Goal: Transaction & Acquisition: Purchase product/service

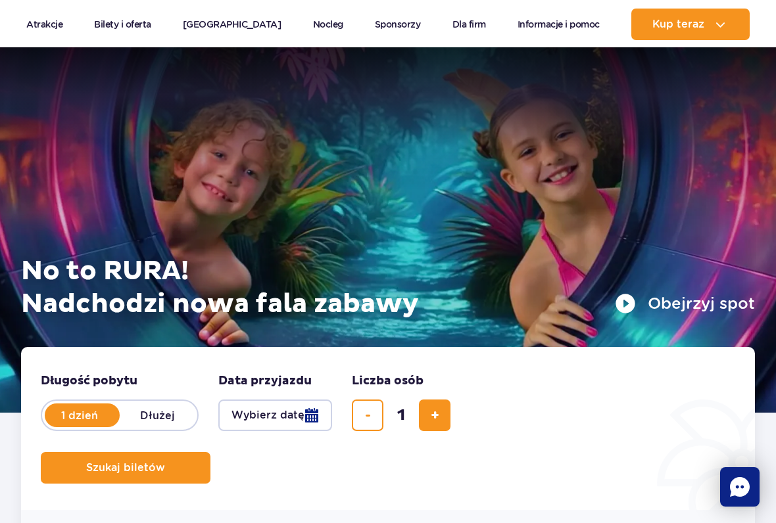
scroll to position [152, 0]
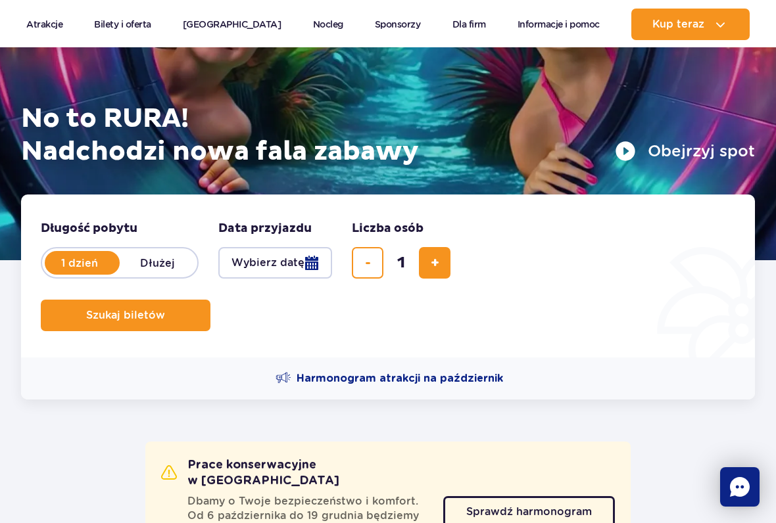
click at [296, 268] on button "Wybierz datę" at bounding box center [275, 263] width 114 height 32
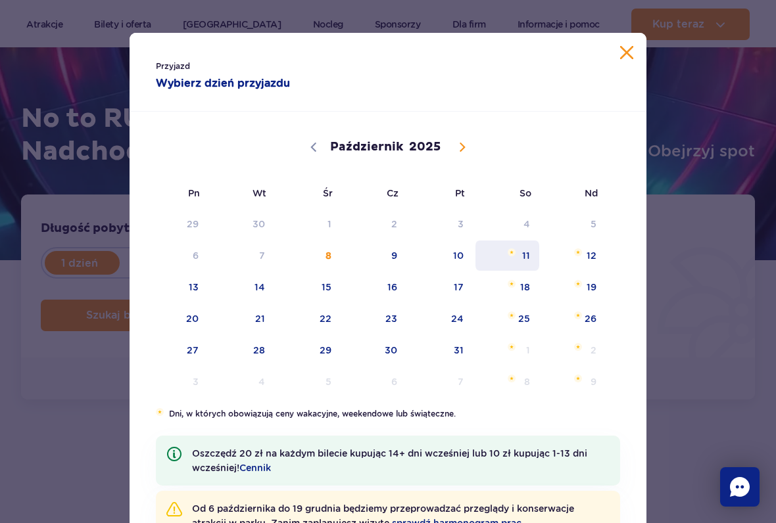
click at [525, 255] on span "11" at bounding box center [507, 256] width 66 height 30
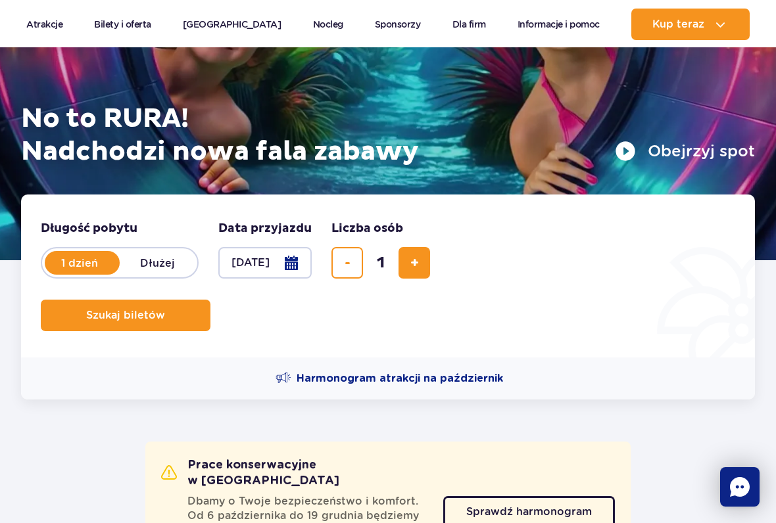
click at [410, 263] on span "dodaj bilet" at bounding box center [414, 263] width 9 height 0
click at [411, 263] on span "dodaj bilet" at bounding box center [414, 263] width 9 height 0
type input "3"
click at [179, 321] on button "Szukaj biletów" at bounding box center [126, 316] width 170 height 32
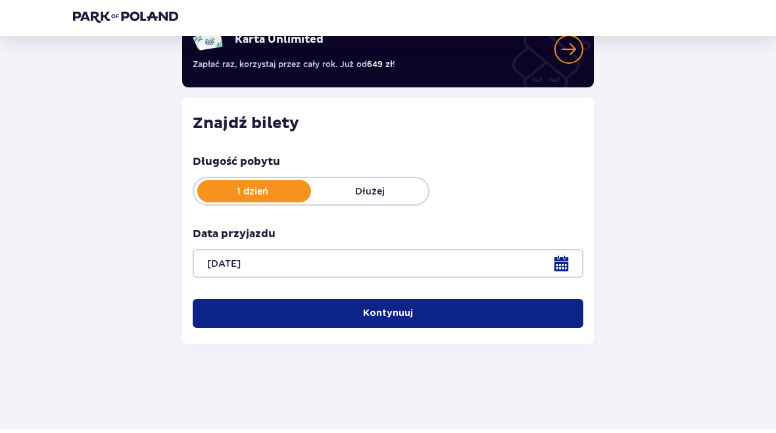
scroll to position [116, 0]
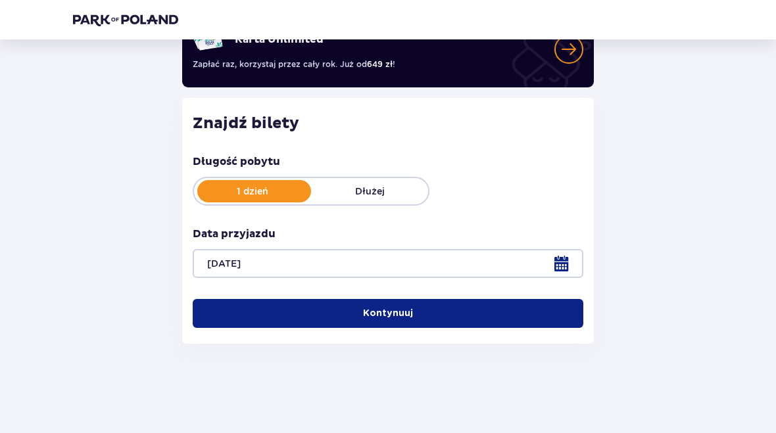
click at [559, 264] on div at bounding box center [388, 263] width 390 height 29
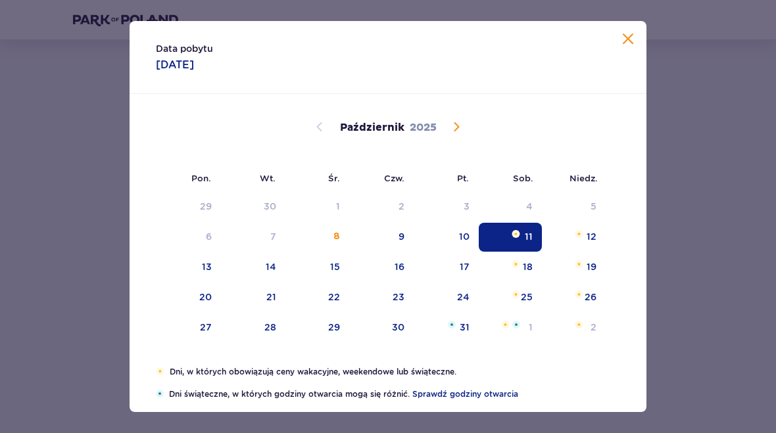
click at [528, 239] on div "11" at bounding box center [529, 236] width 8 height 13
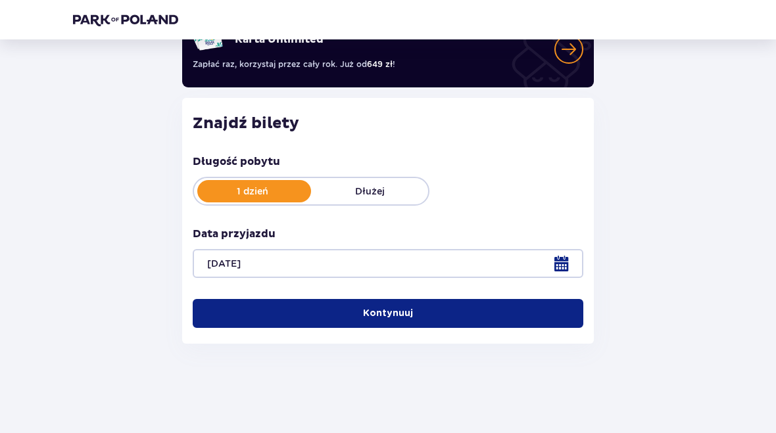
click at [417, 317] on span "button" at bounding box center [415, 313] width 13 height 13
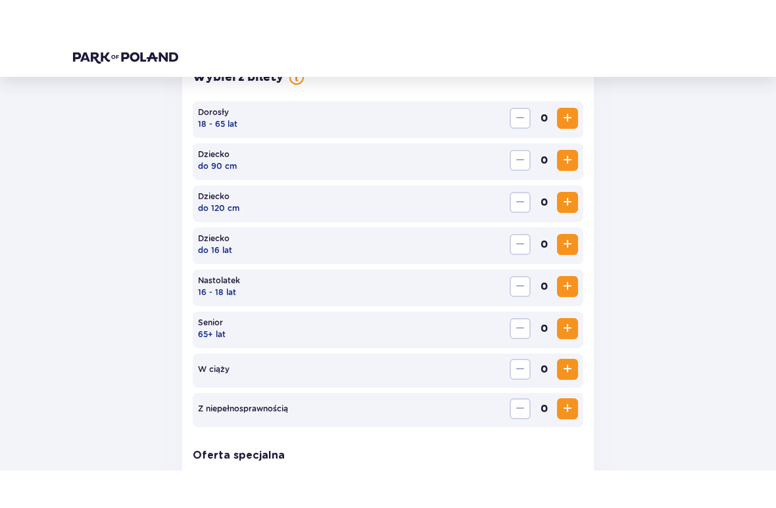
scroll to position [405, 0]
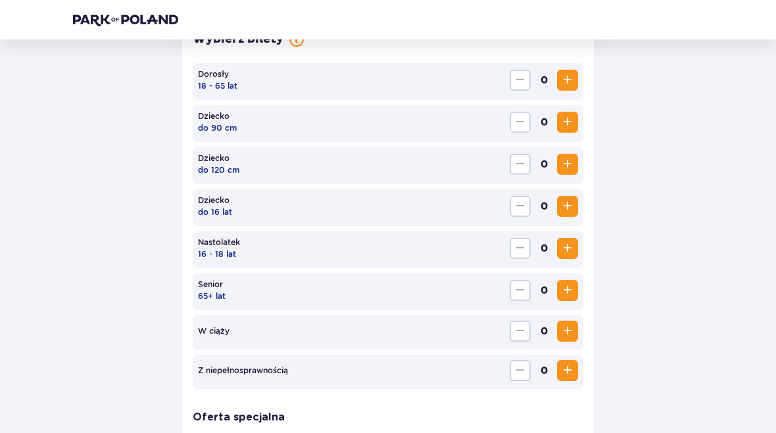
click at [575, 82] on button "Zwiększ" at bounding box center [567, 80] width 21 height 21
click at [573, 80] on span "Zwiększ" at bounding box center [567, 80] width 16 height 16
click at [569, 166] on span "Zwiększ" at bounding box center [567, 164] width 16 height 16
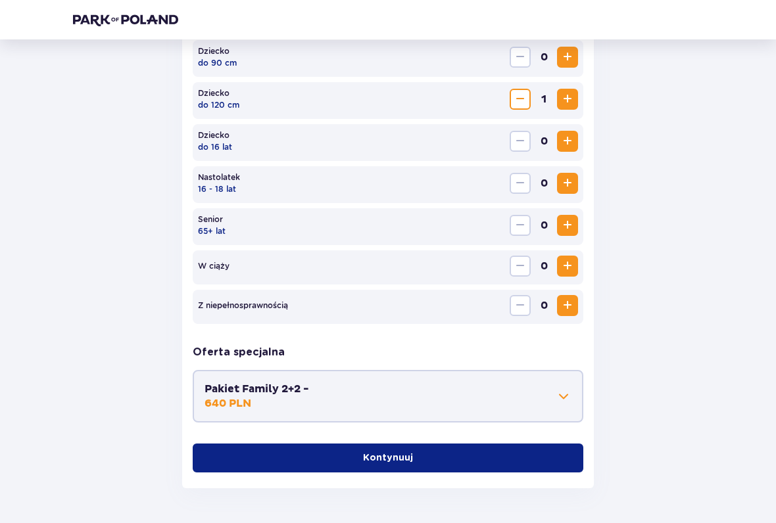
scroll to position [470, 0]
click at [427, 433] on button "Kontynuuj" at bounding box center [388, 458] width 390 height 29
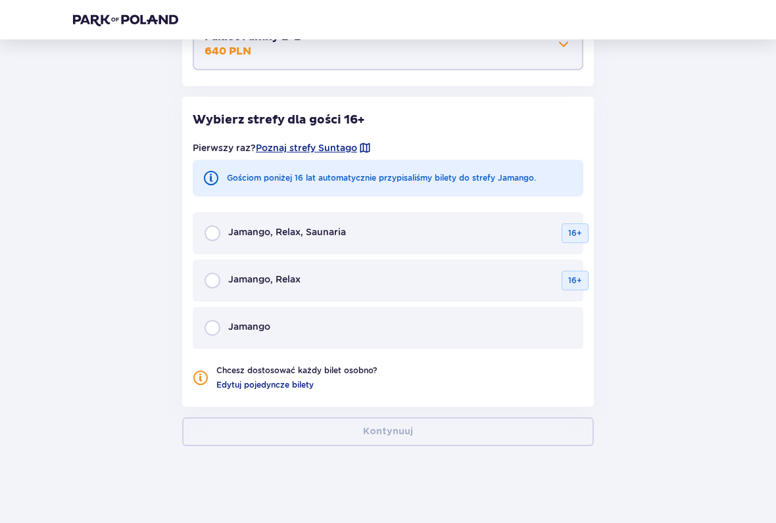
scroll to position [824, 0]
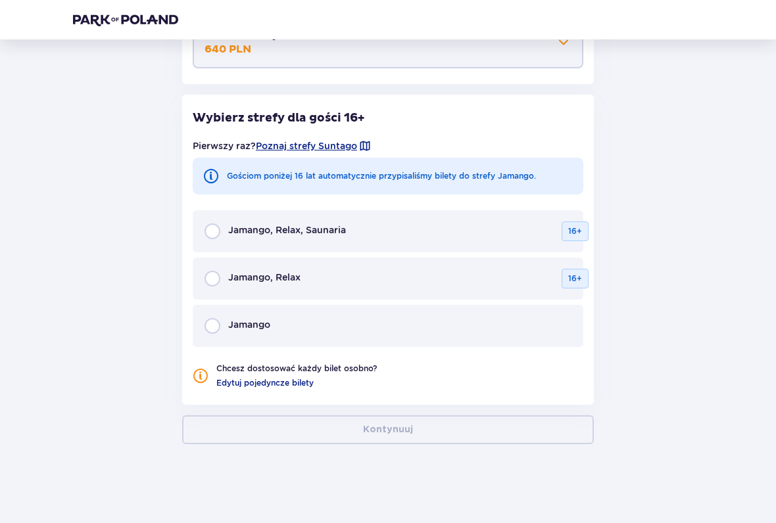
click at [207, 327] on input "radio" at bounding box center [212, 326] width 16 height 16
radio input "true"
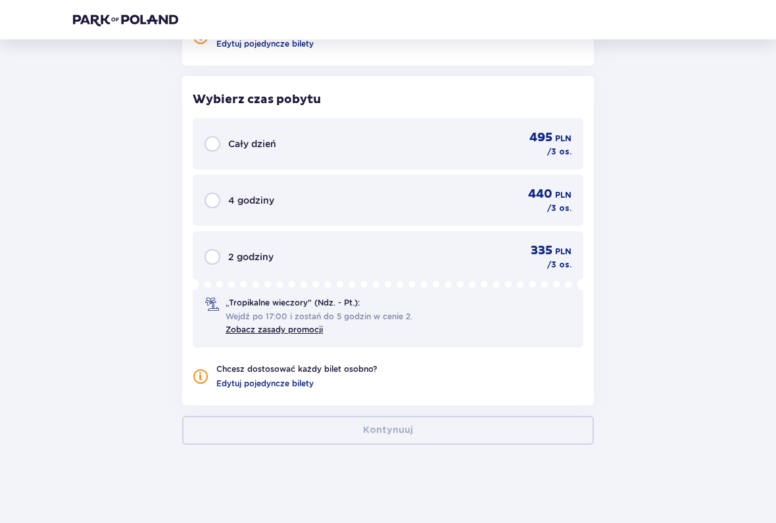
scroll to position [1164, 0]
click at [212, 208] on input "radio" at bounding box center [212, 200] width 16 height 16
radio input "true"
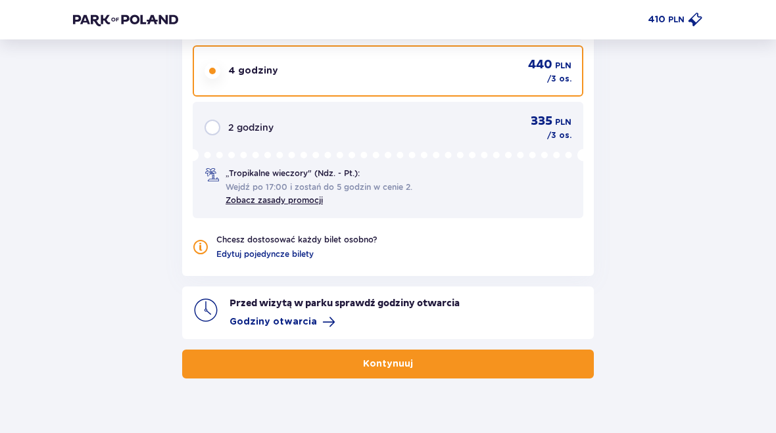
click at [413, 368] on span "button" at bounding box center [415, 364] width 13 height 13
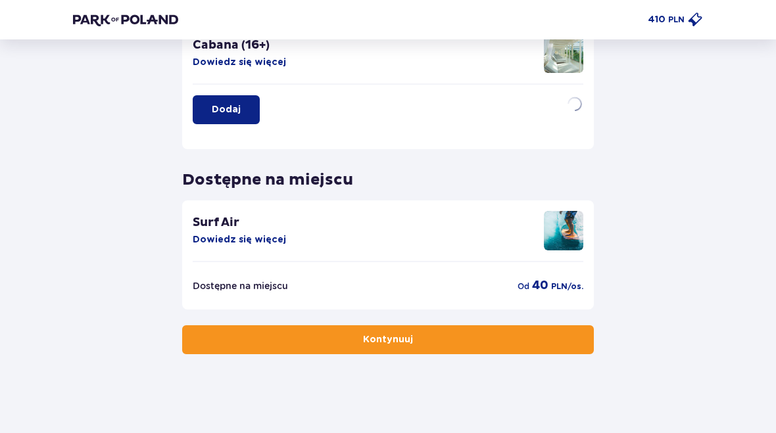
scroll to position [360, 0]
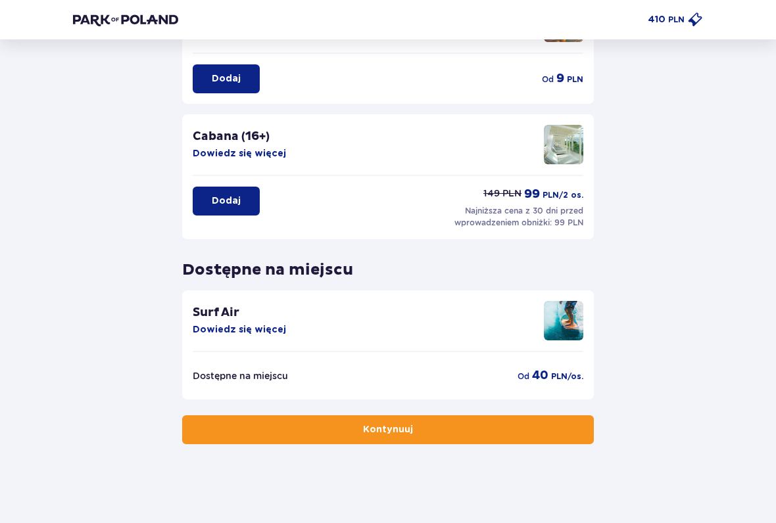
click at [421, 431] on button "Kontynuuj" at bounding box center [387, 429] width 411 height 29
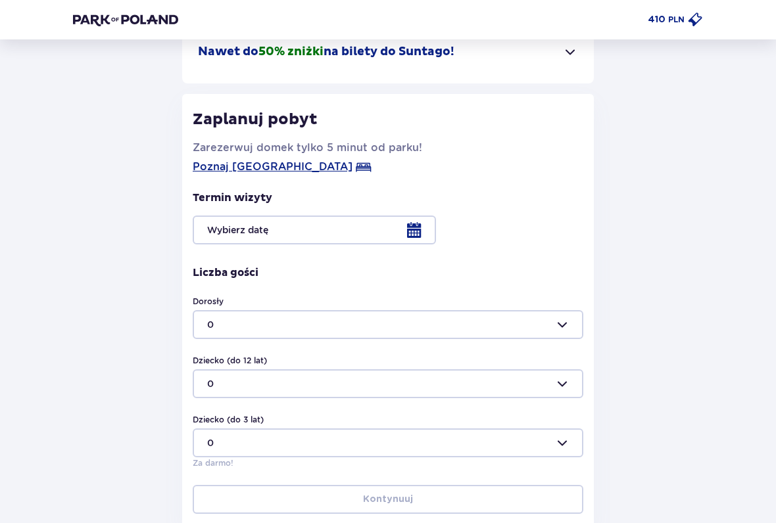
scroll to position [167, 0]
click at [423, 229] on div at bounding box center [388, 230] width 390 height 29
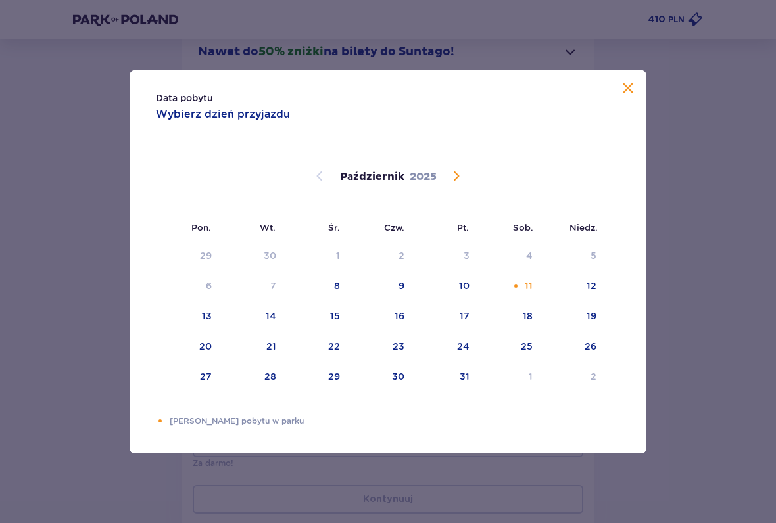
click at [532, 285] on div "11" at bounding box center [529, 285] width 8 height 13
click at [634, 91] on span "Zamknij" at bounding box center [628, 89] width 16 height 16
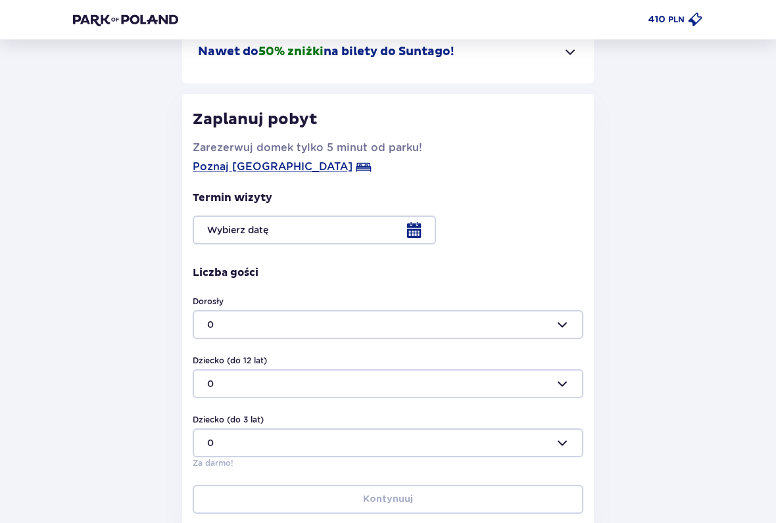
click at [417, 233] on div at bounding box center [388, 230] width 390 height 29
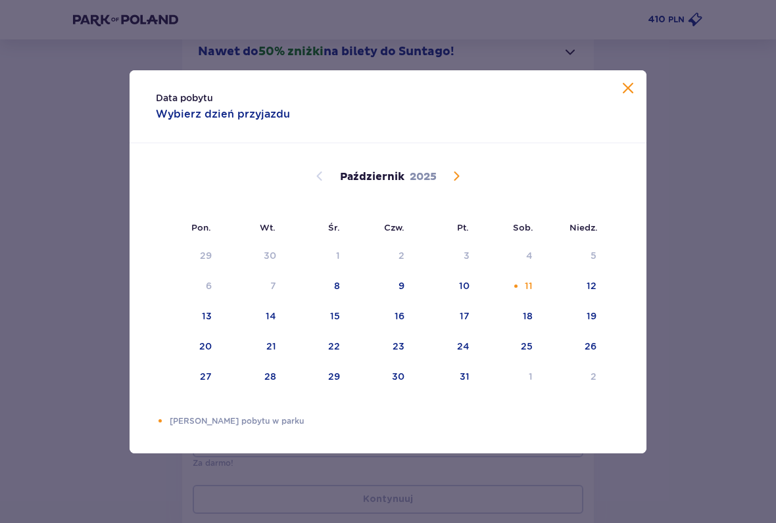
click at [527, 283] on div "11" at bounding box center [529, 285] width 8 height 13
click at [630, 86] on span "Zamknij" at bounding box center [628, 89] width 16 height 16
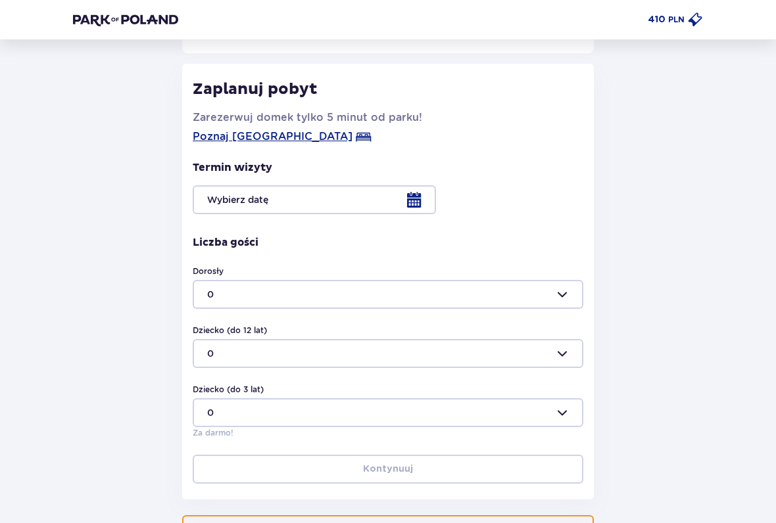
scroll to position [198, 0]
click at [570, 291] on div at bounding box center [388, 293] width 390 height 29
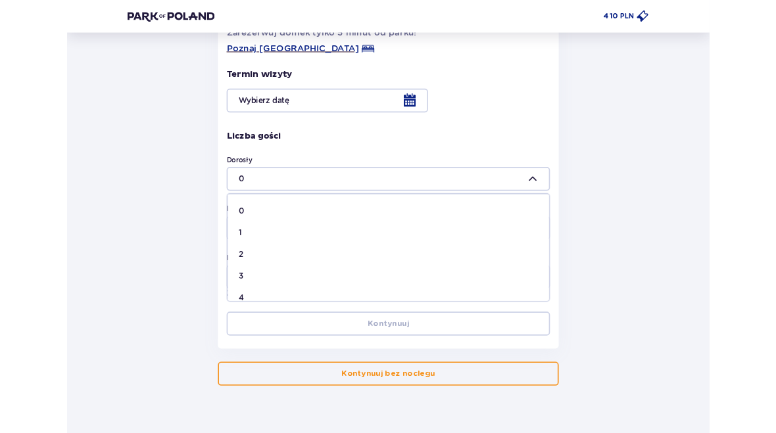
scroll to position [387, 0]
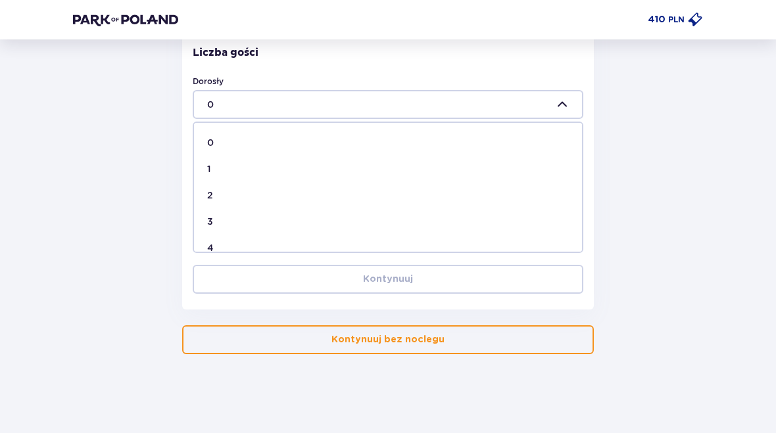
click at [452, 339] on button "Kontynuuj bez noclegu" at bounding box center [387, 339] width 411 height 29
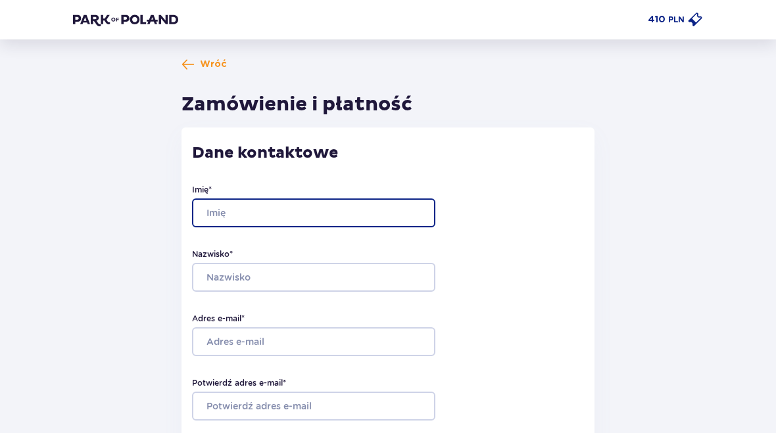
click at [344, 223] on input "Imię *" at bounding box center [313, 213] width 243 height 29
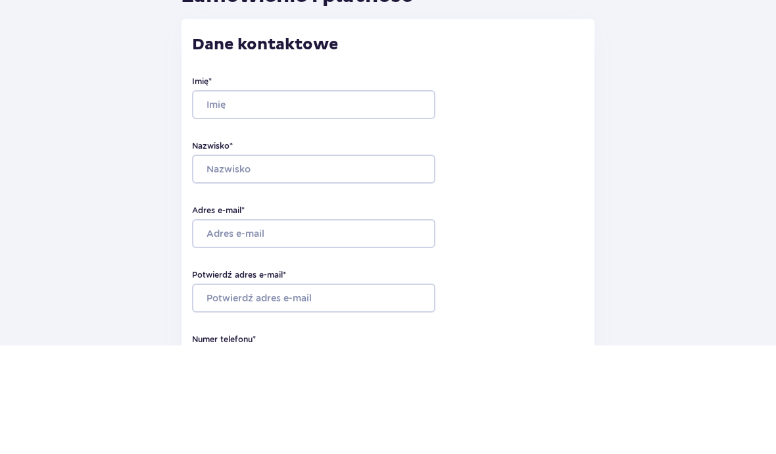
type input "Ewelina"
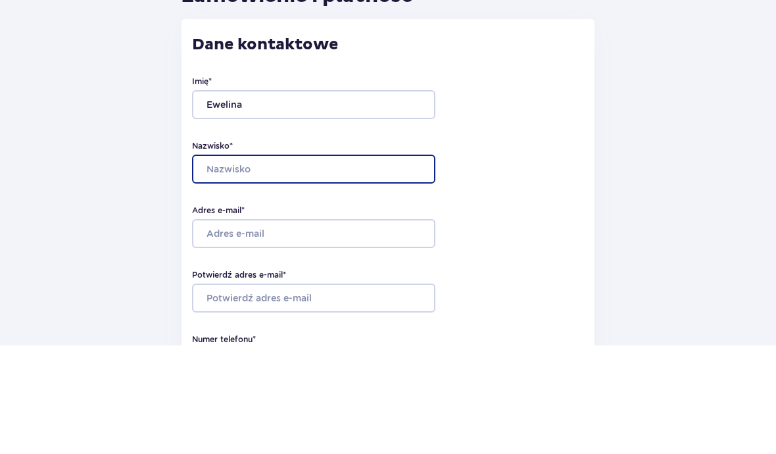
type input "Pluta"
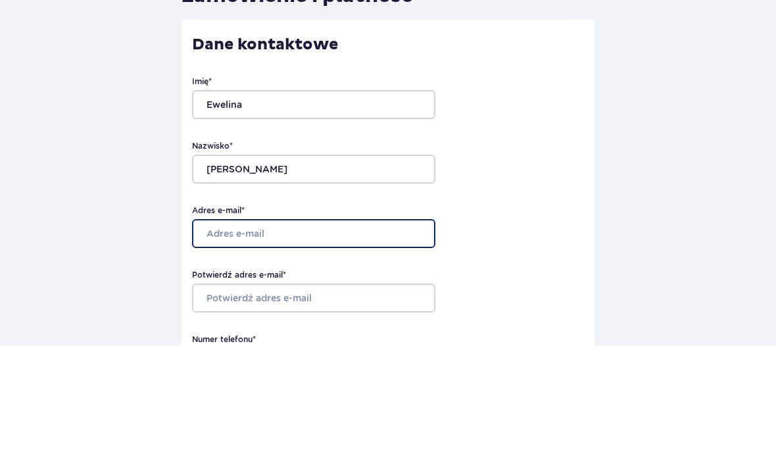
type input "pluta.pe@gmail.com"
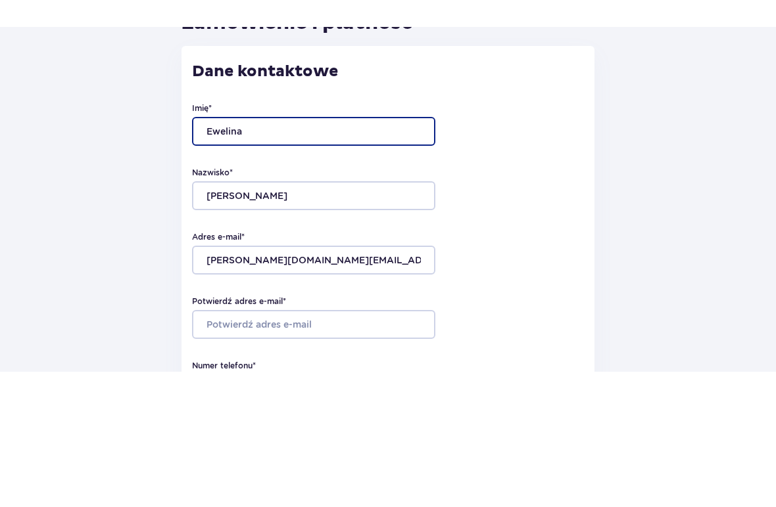
scroll to position [108, 0]
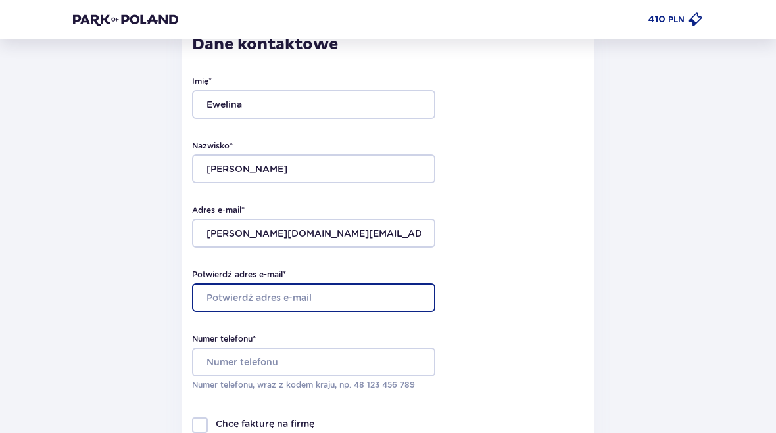
type input "pluta.pe@gmail.com"
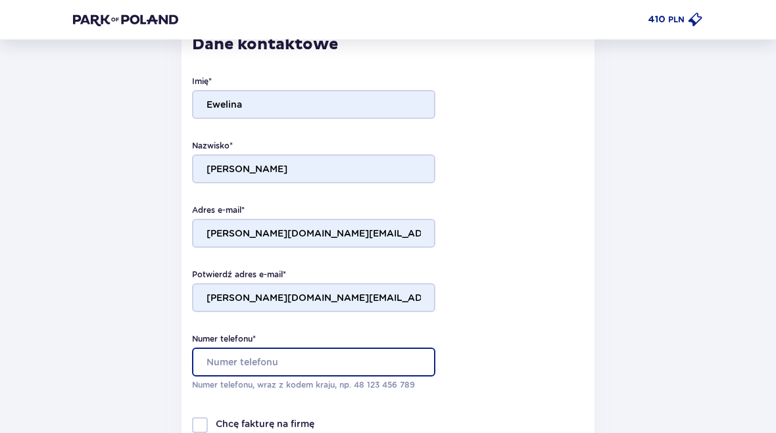
type input "698651780"
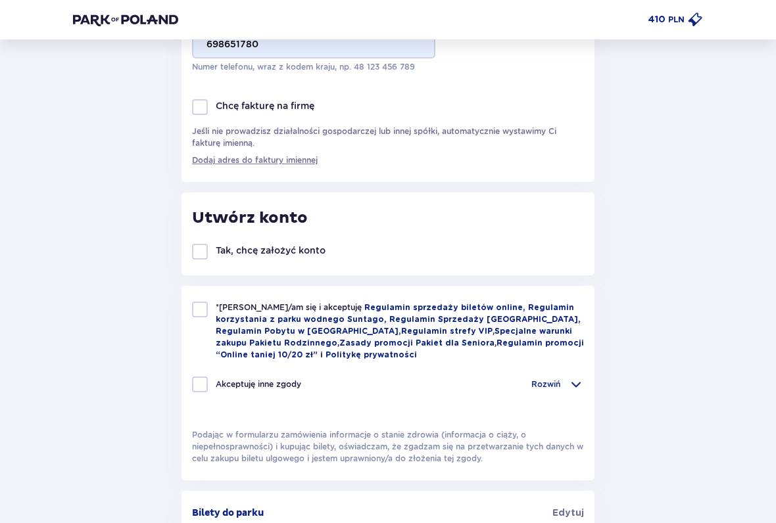
scroll to position [427, 0]
click at [192, 313] on div at bounding box center [200, 310] width 16 height 16
checkbox input "true"
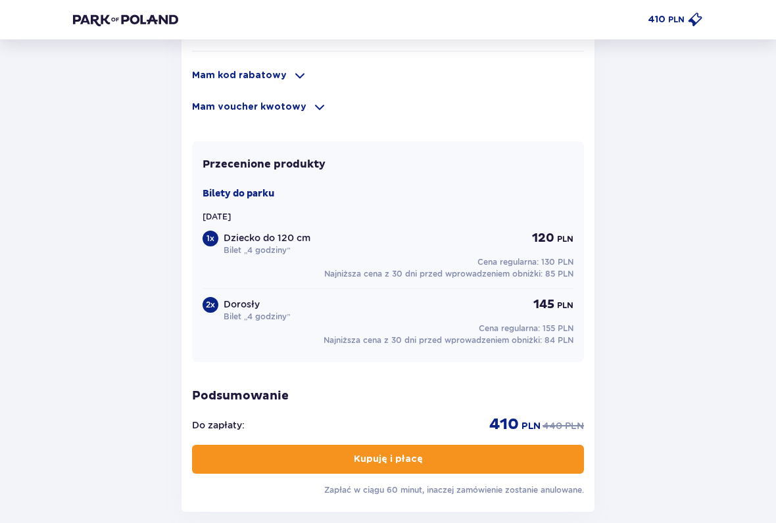
scroll to position [1055, 0]
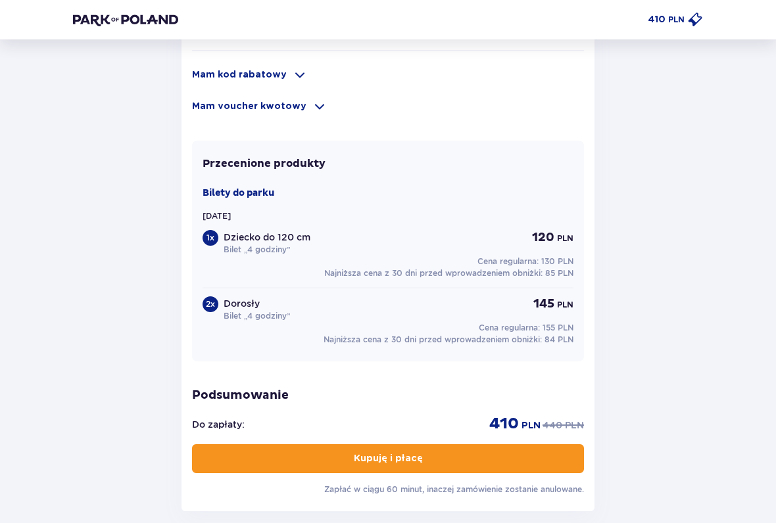
click at [411, 433] on p "Kupuję i płacę" at bounding box center [388, 458] width 69 height 13
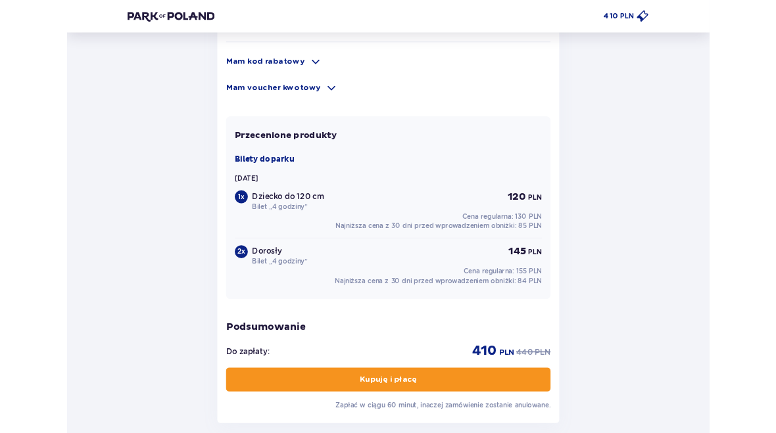
scroll to position [1092, 0]
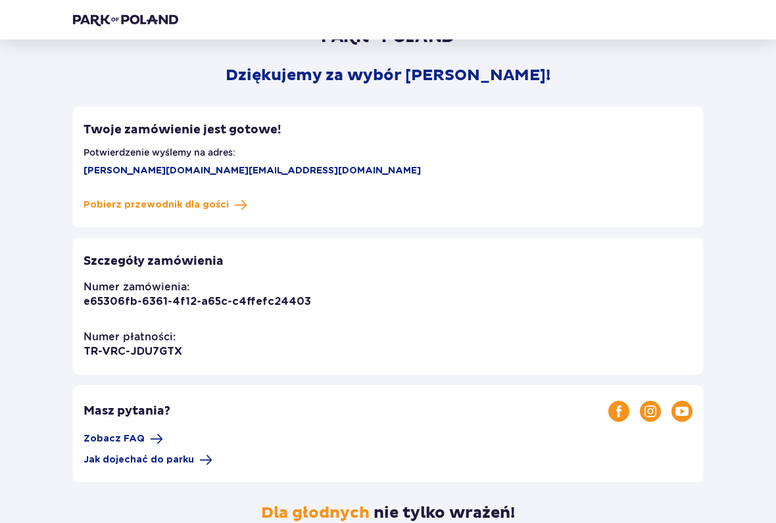
scroll to position [62, 0]
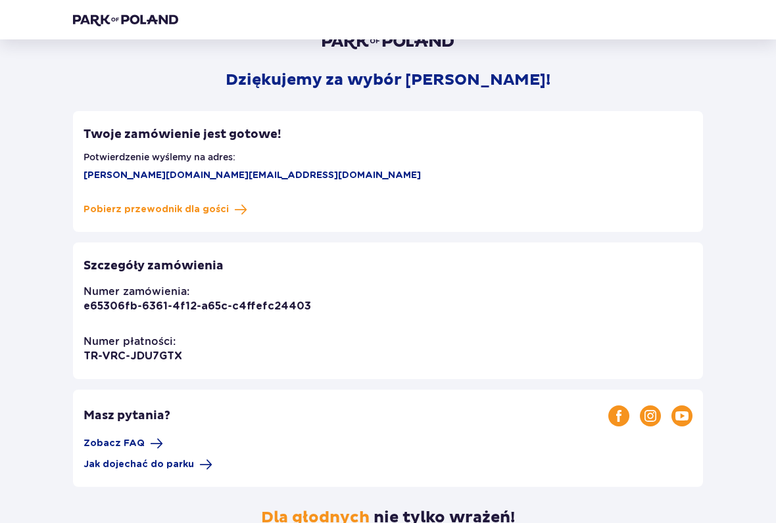
click at [204, 214] on span "Pobierz przewodnik dla gości" at bounding box center [155, 209] width 145 height 13
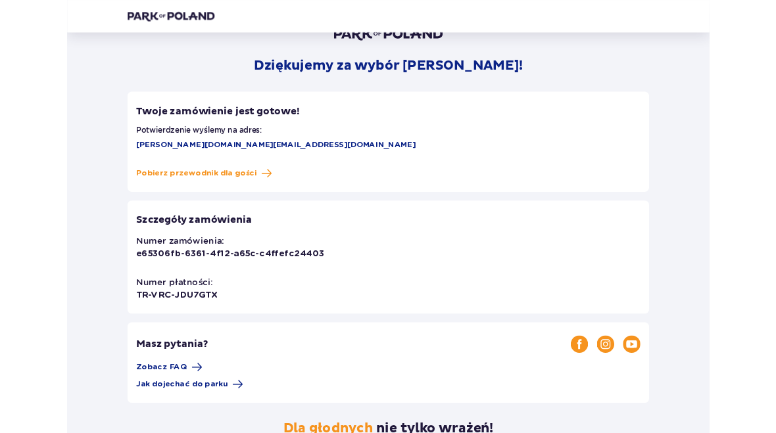
scroll to position [99, 0]
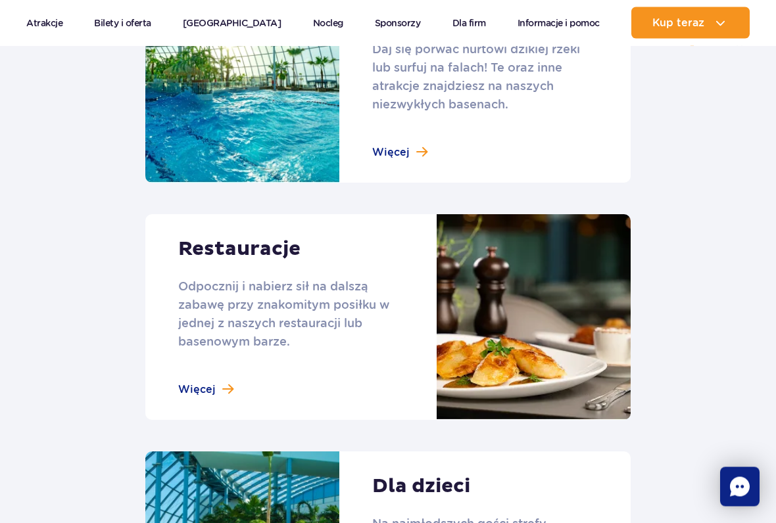
scroll to position [1577, 0]
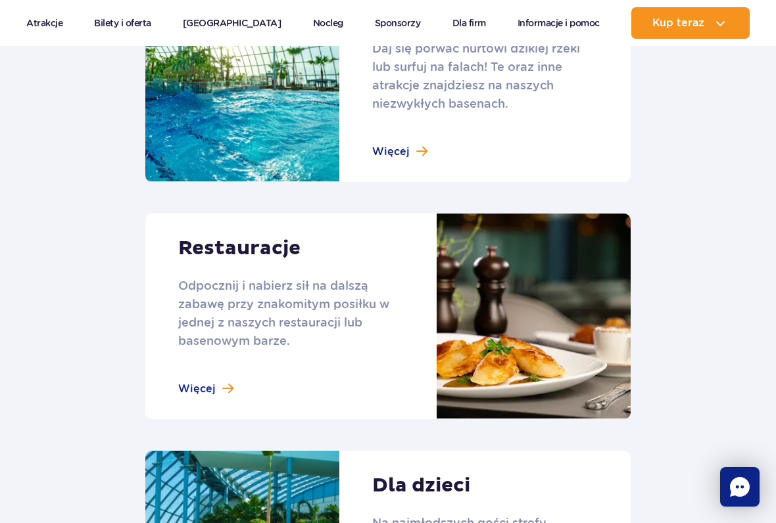
click at [208, 367] on link at bounding box center [387, 317] width 485 height 206
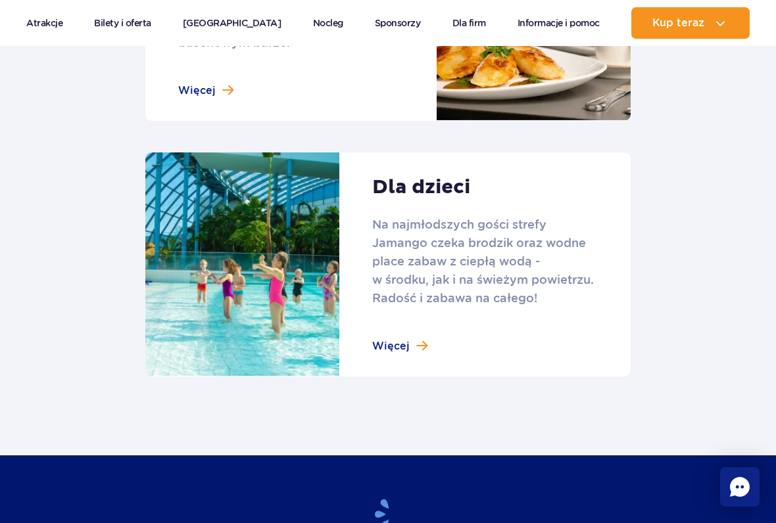
scroll to position [1876, 0]
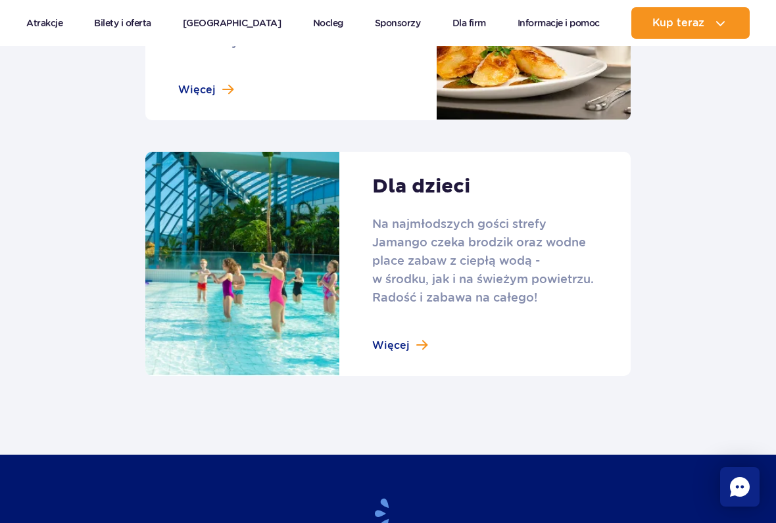
click at [404, 336] on link at bounding box center [387, 264] width 485 height 224
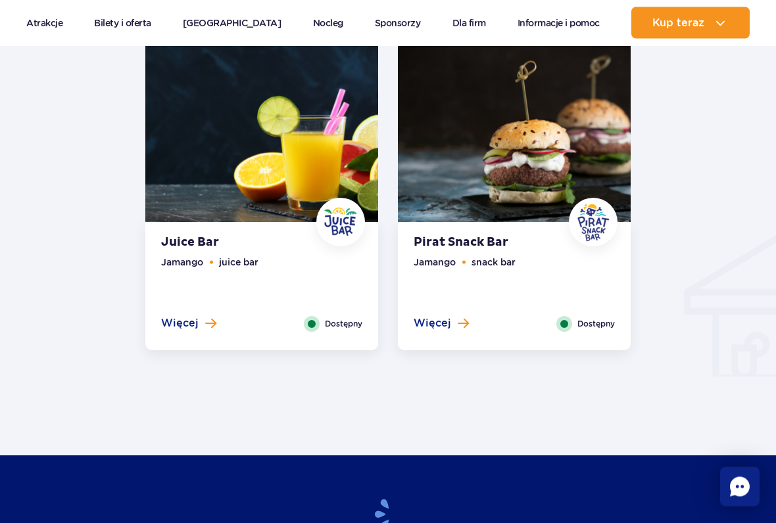
scroll to position [1270, 0]
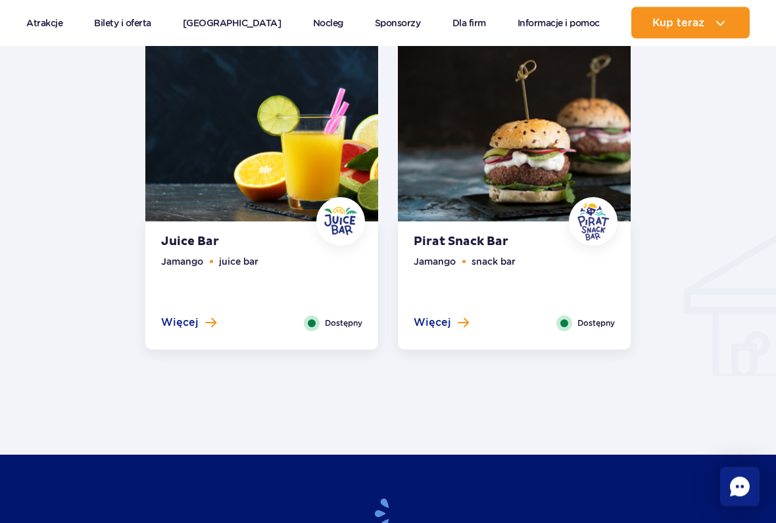
click at [446, 323] on span "Więcej" at bounding box center [431, 323] width 37 height 14
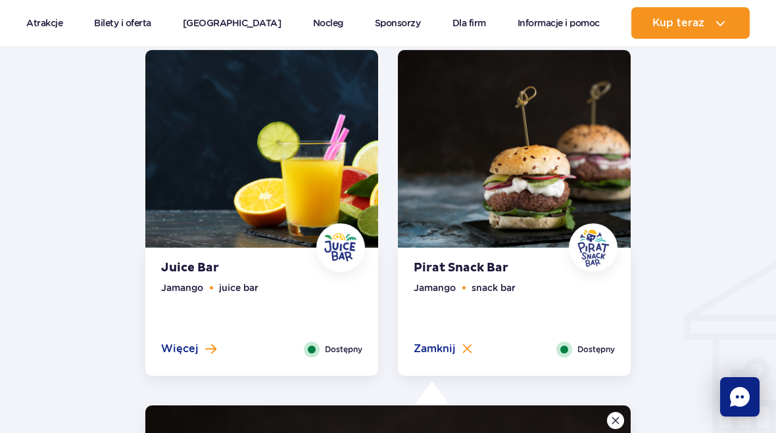
scroll to position [1243, 0]
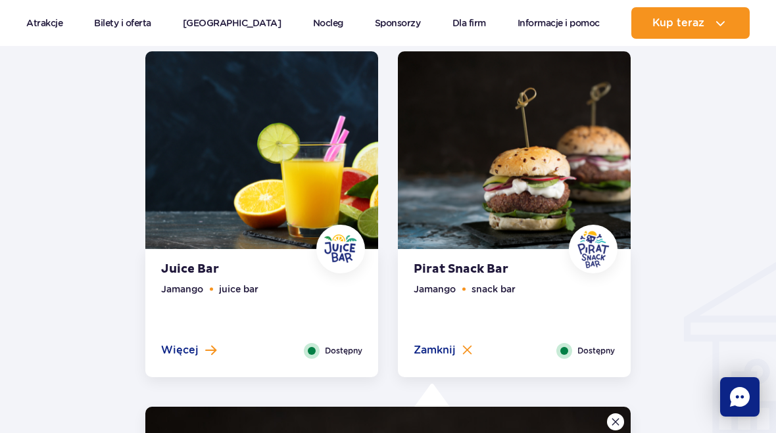
click at [186, 355] on span "Więcej" at bounding box center [179, 350] width 37 height 14
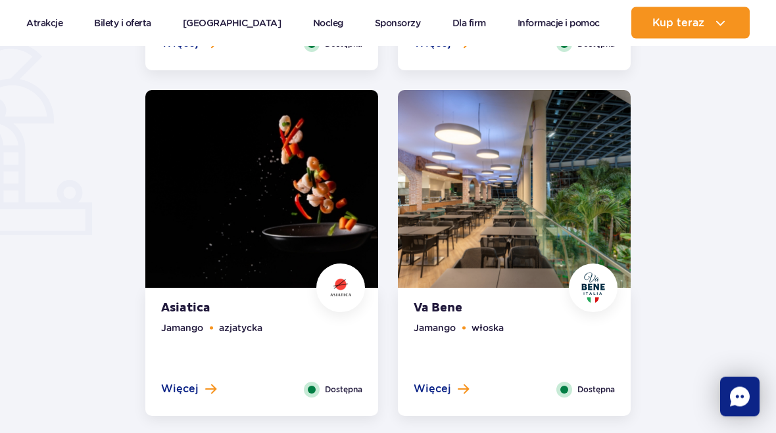
scroll to position [854, 0]
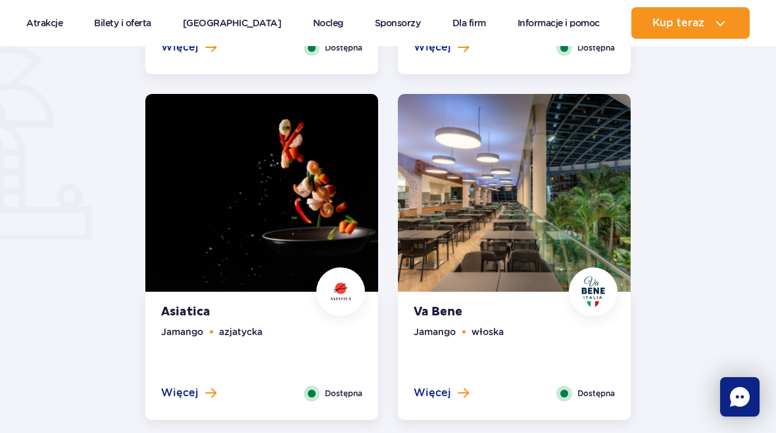
click at [200, 394] on button "Więcej" at bounding box center [188, 393] width 55 height 14
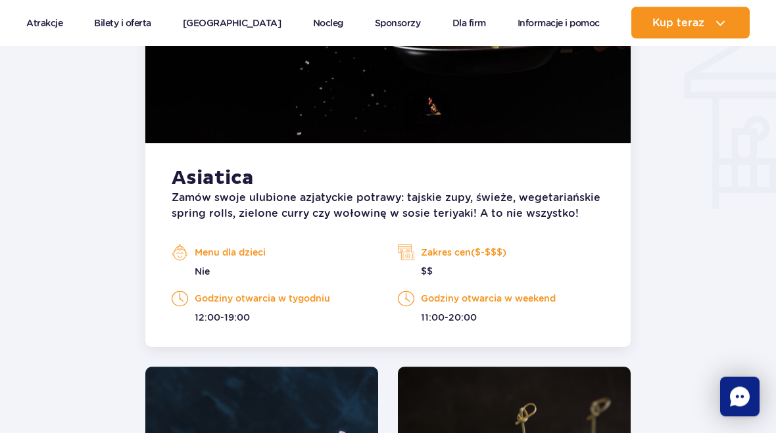
scroll to position [1477, 0]
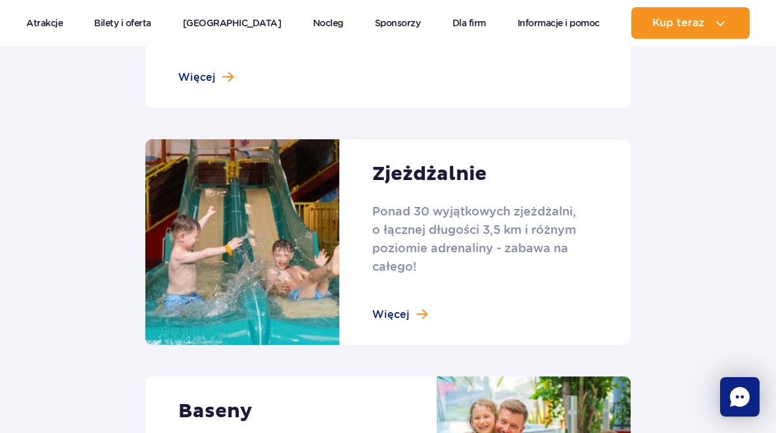
scroll to position [829, 0]
